Goal: Book appointment/travel/reservation

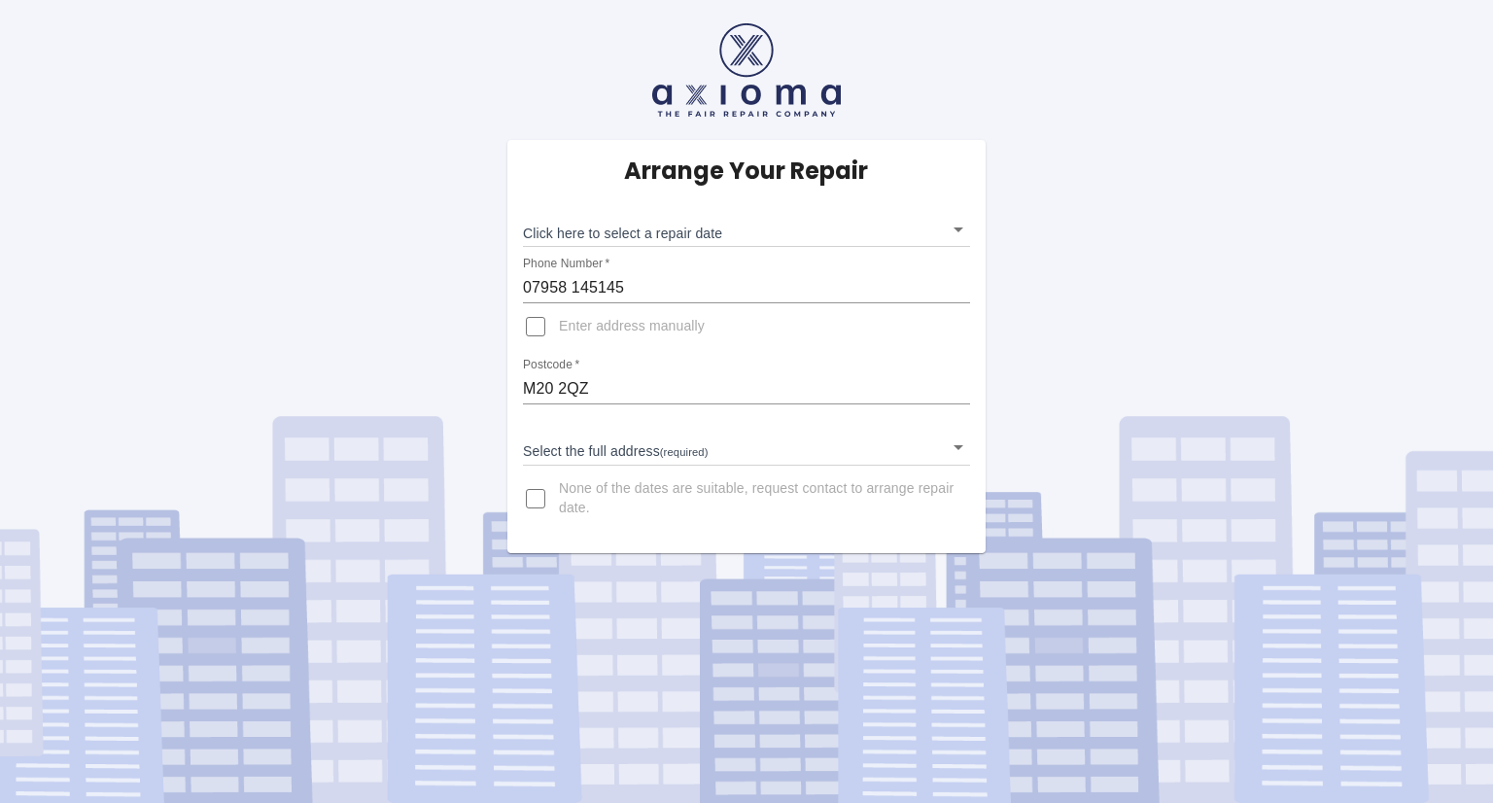
click at [664, 227] on body "Arrange Your Repair Click here to select a repair date ​ Phone Number   * [PHON…" at bounding box center [746, 401] width 1493 height 803
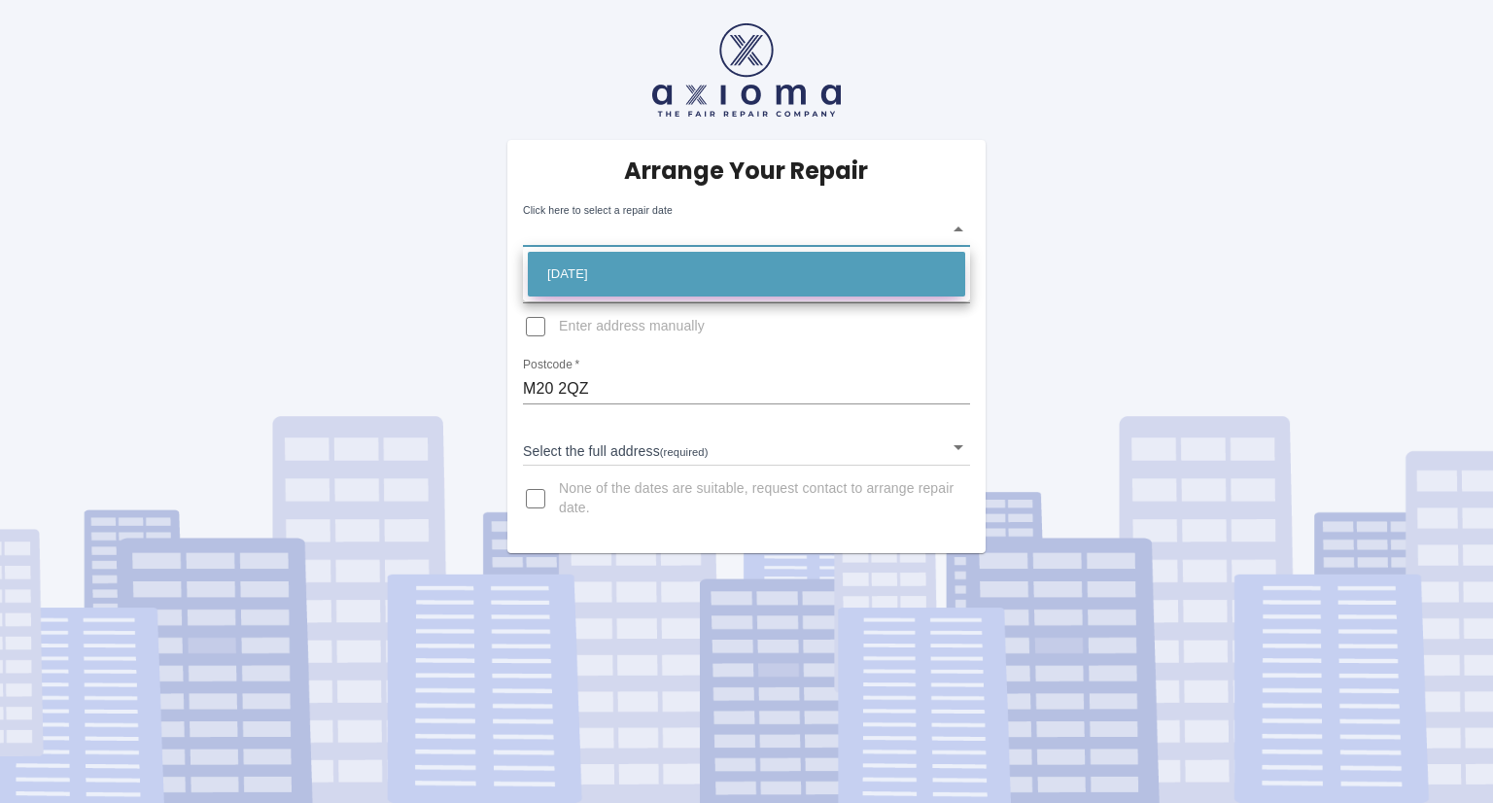
click at [649, 273] on li "[DATE]" at bounding box center [746, 274] width 437 height 45
type input "[DATE]T00:00:00.000Z"
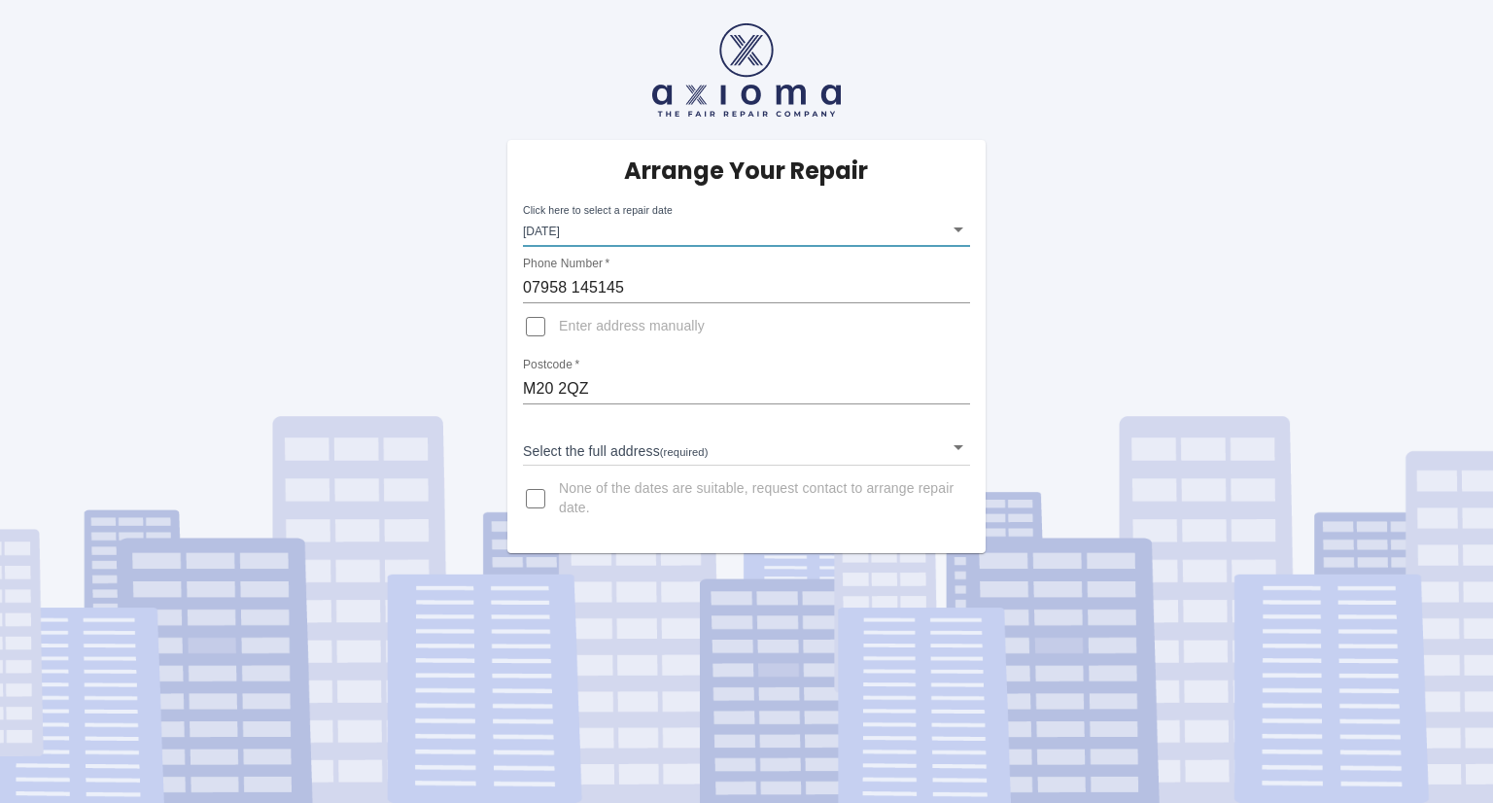
click at [533, 327] on input "Enter address manually" at bounding box center [535, 326] width 47 height 47
checkbox input "true"
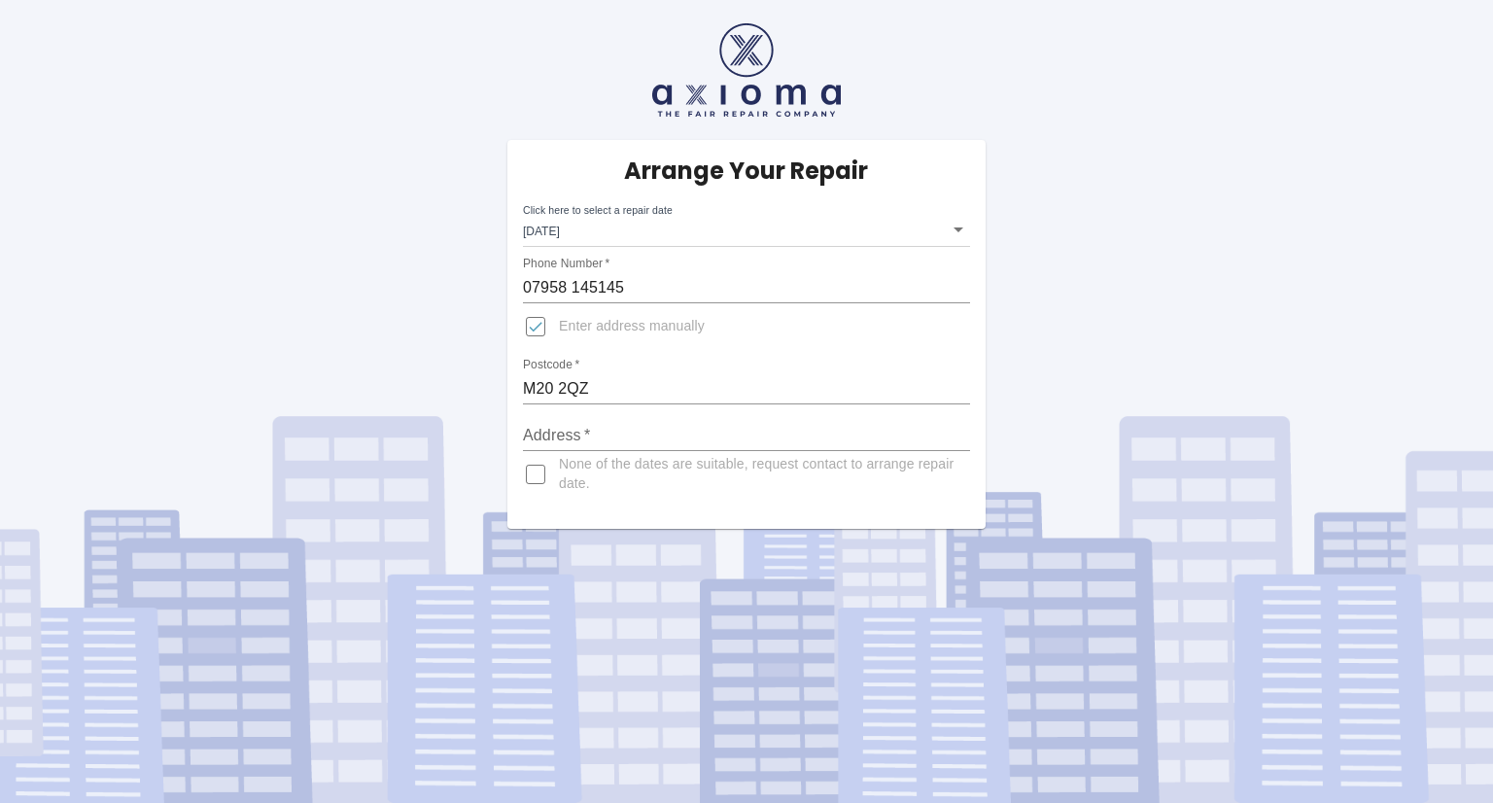
click at [560, 393] on input "M20 2QZ" at bounding box center [746, 388] width 447 height 31
type input "m20 5pg"
click at [574, 433] on input "Address   *" at bounding box center [746, 435] width 447 height 31
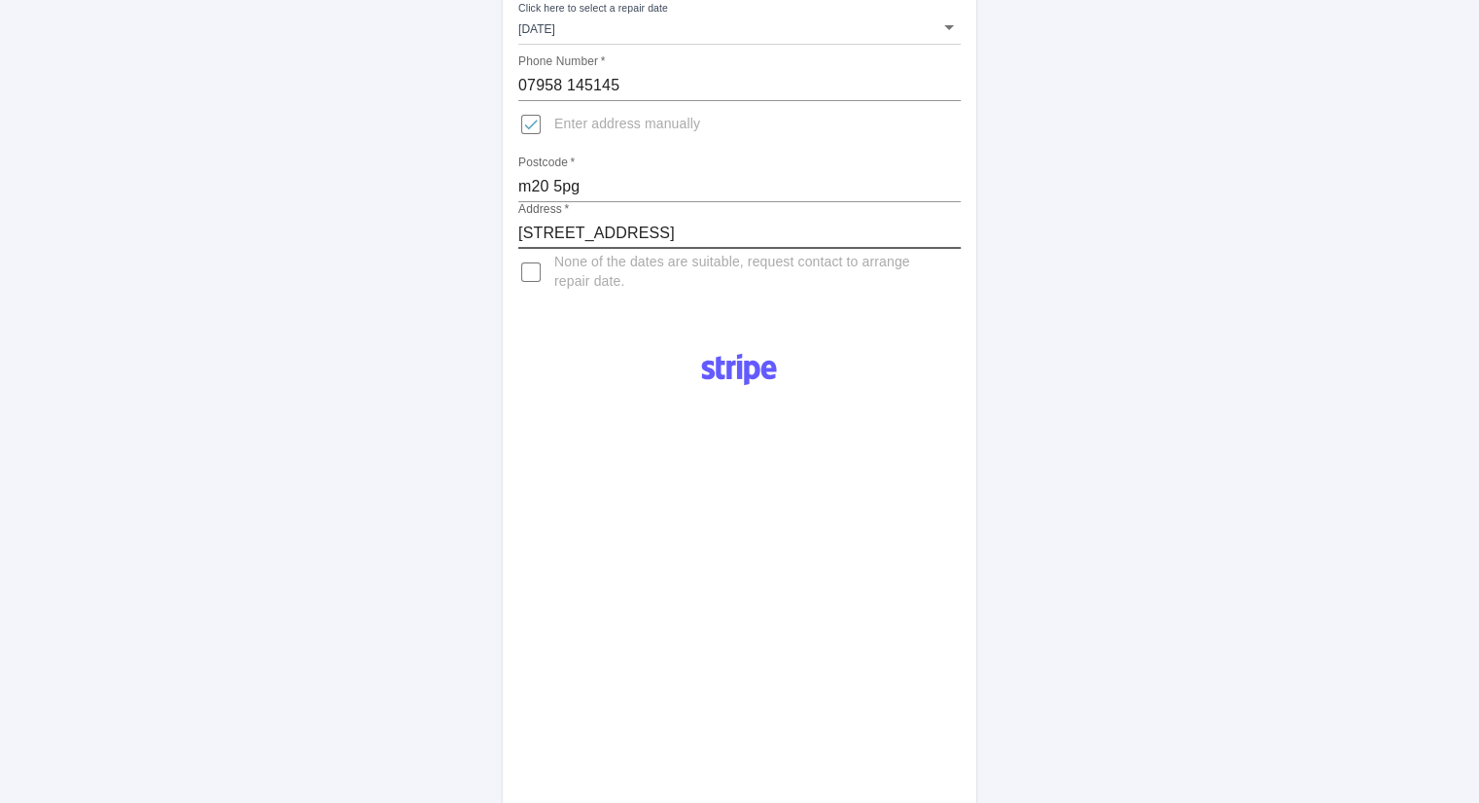
scroll to position [205, 0]
type input "[STREET_ADDRESS]"
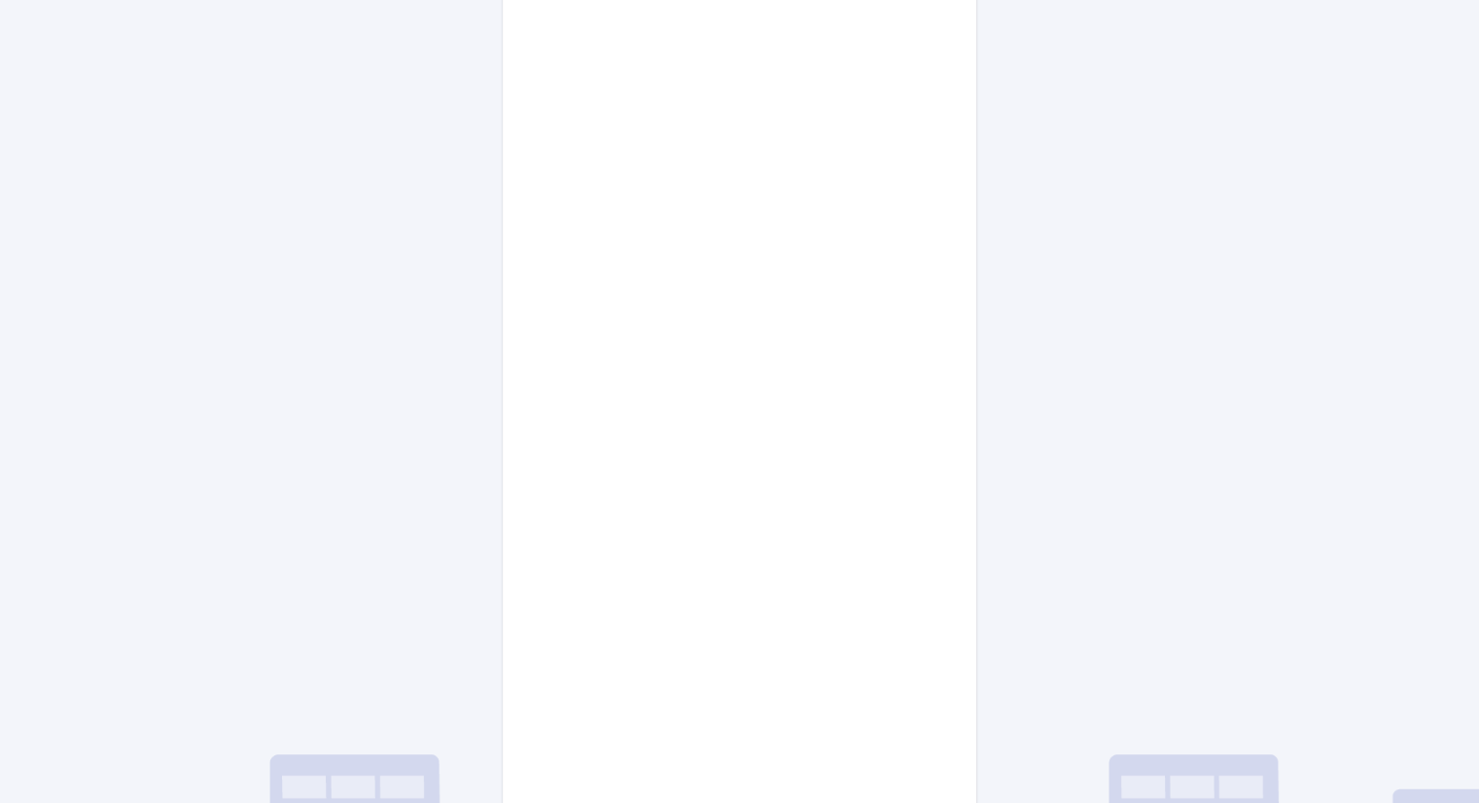
click at [946, 512] on div "Pay £38 Booking Fee" at bounding box center [739, 396] width 473 height 1036
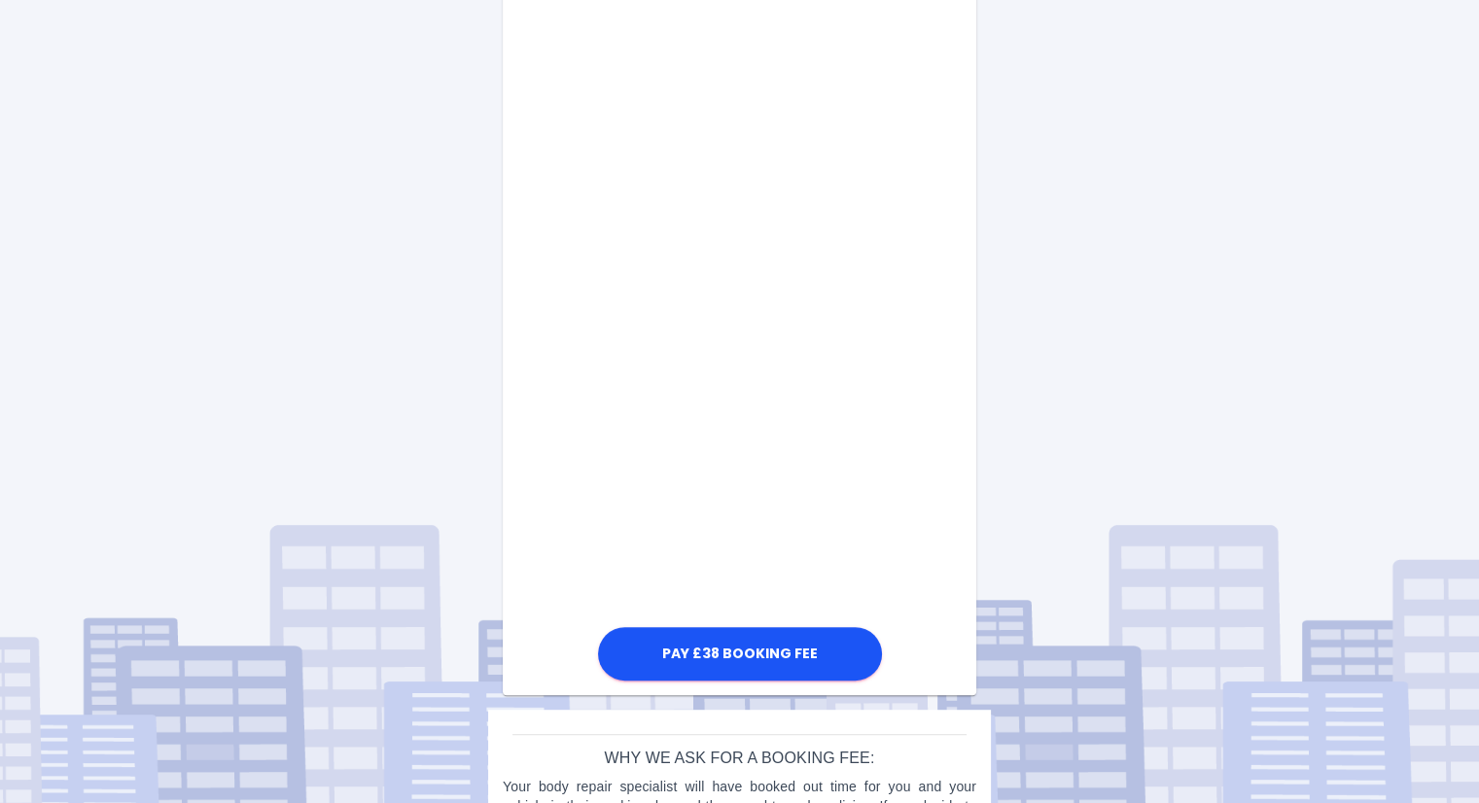
scroll to position [889, 0]
click at [929, 499] on div "Pay £38 Booking Fee" at bounding box center [739, 168] width 473 height 1036
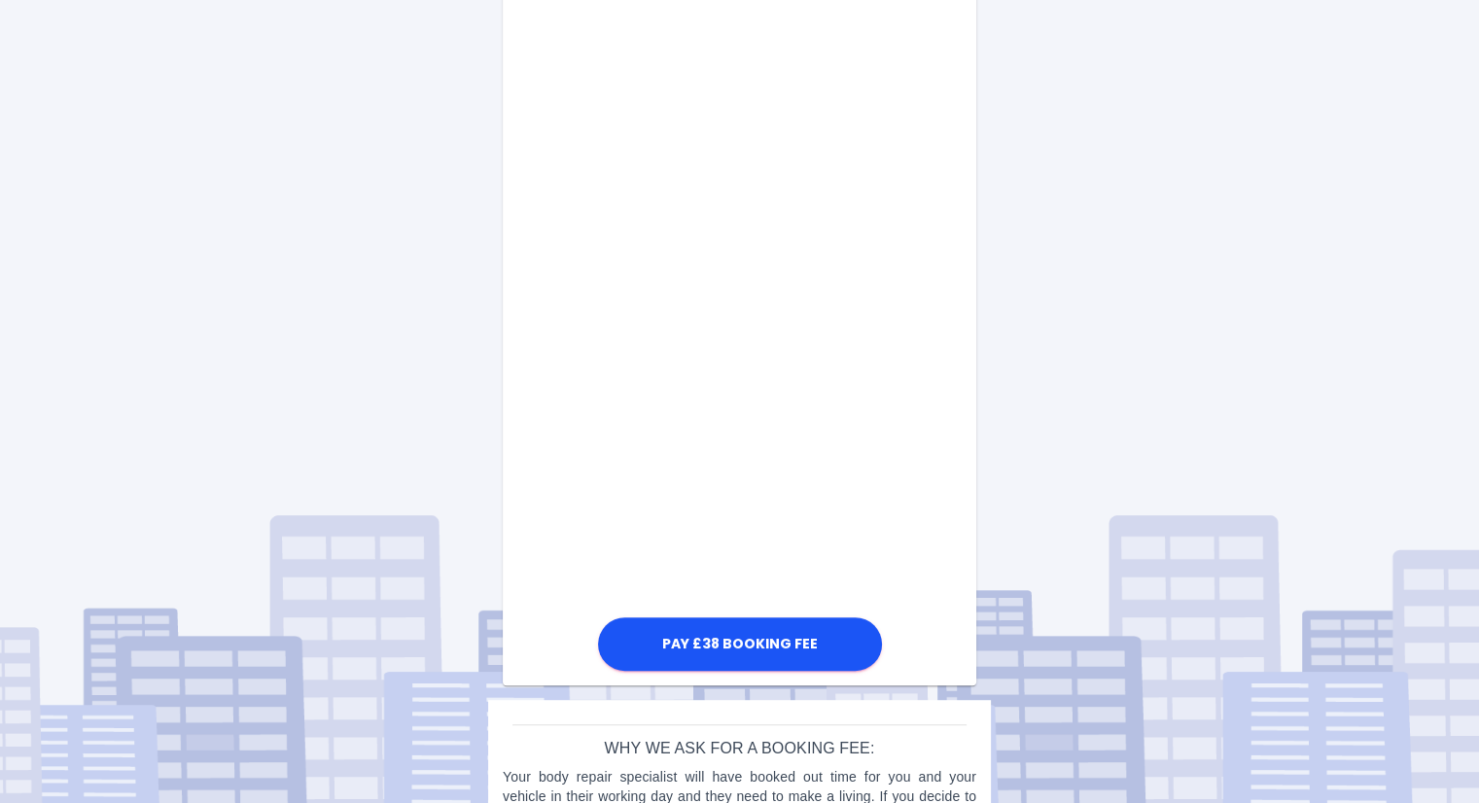
scroll to position [995, 0]
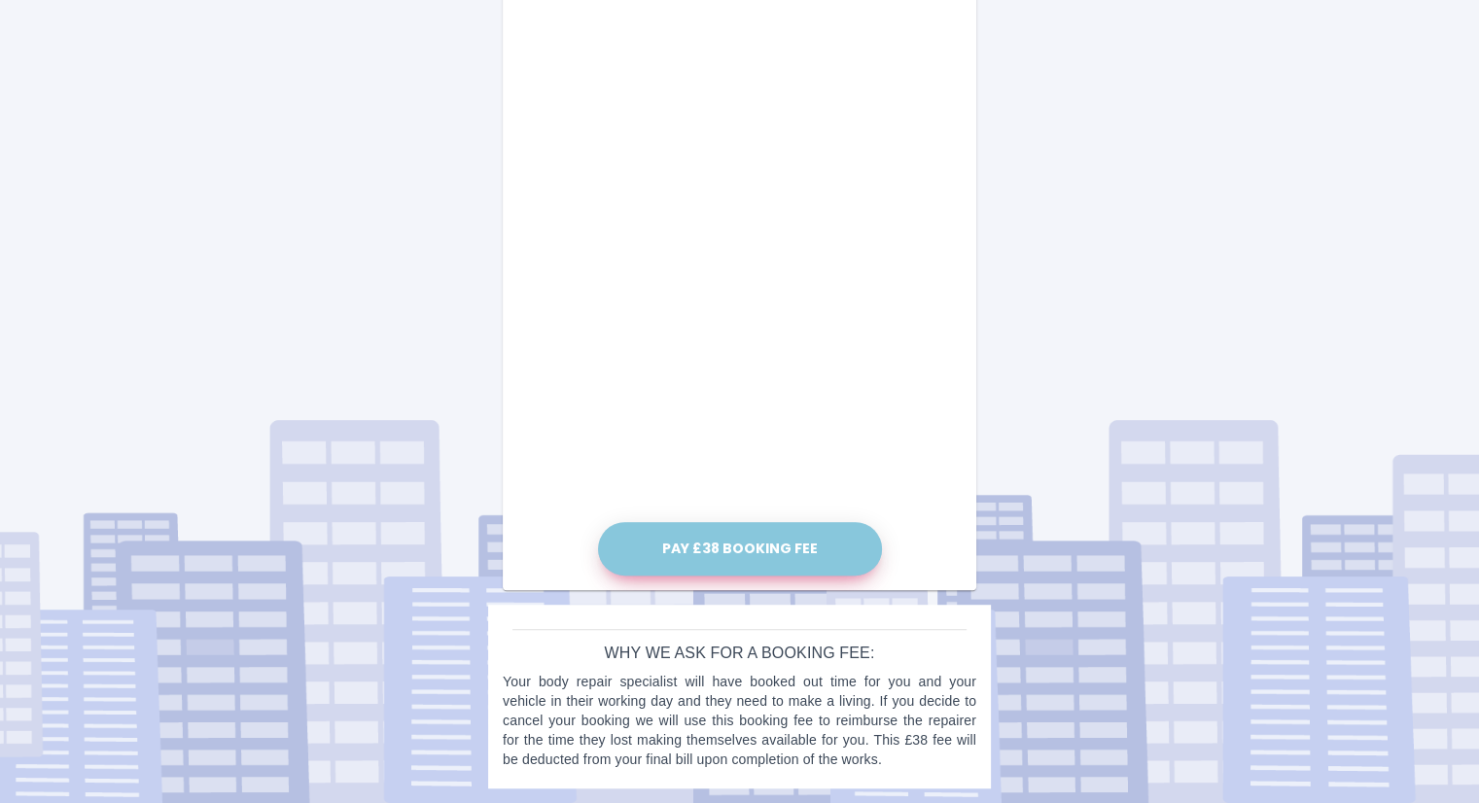
click at [783, 542] on button "Pay £38 Booking Fee" at bounding box center [740, 548] width 284 height 53
